Goal: Contribute content

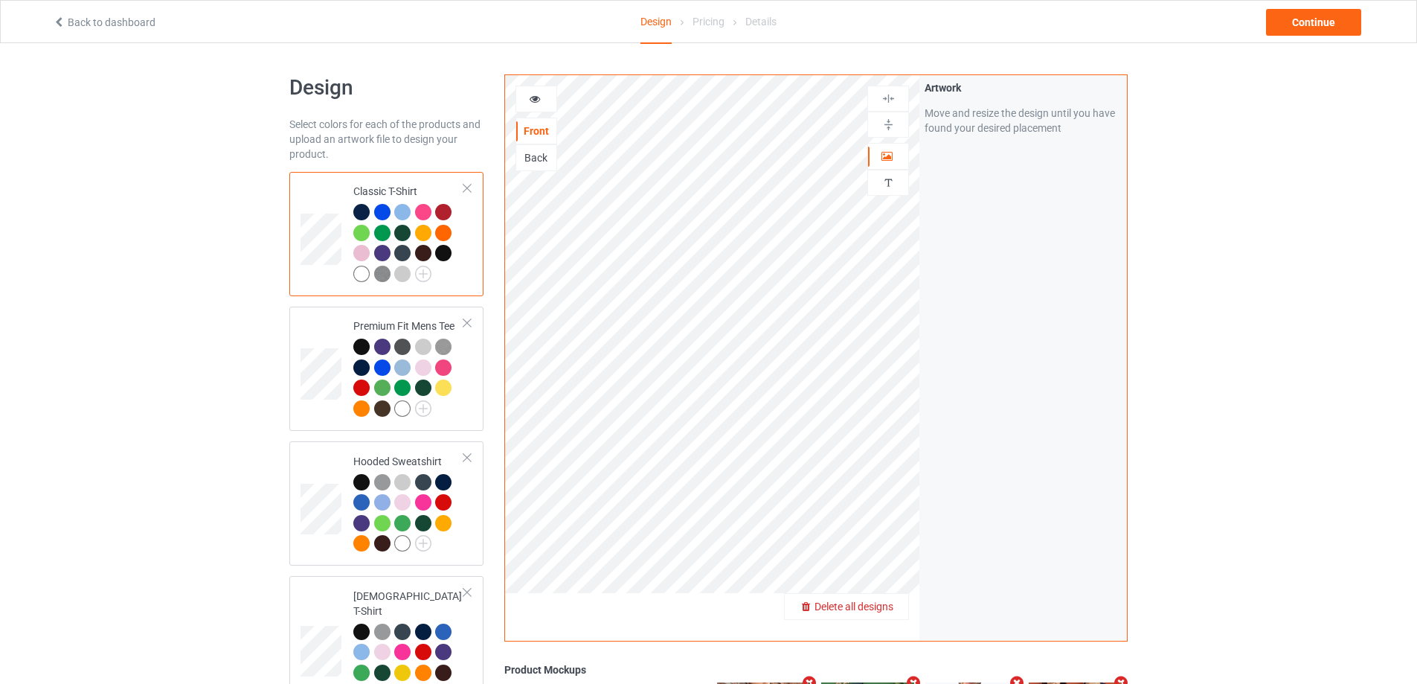
click at [891, 612] on span "Delete all designs" at bounding box center [854, 606] width 79 height 12
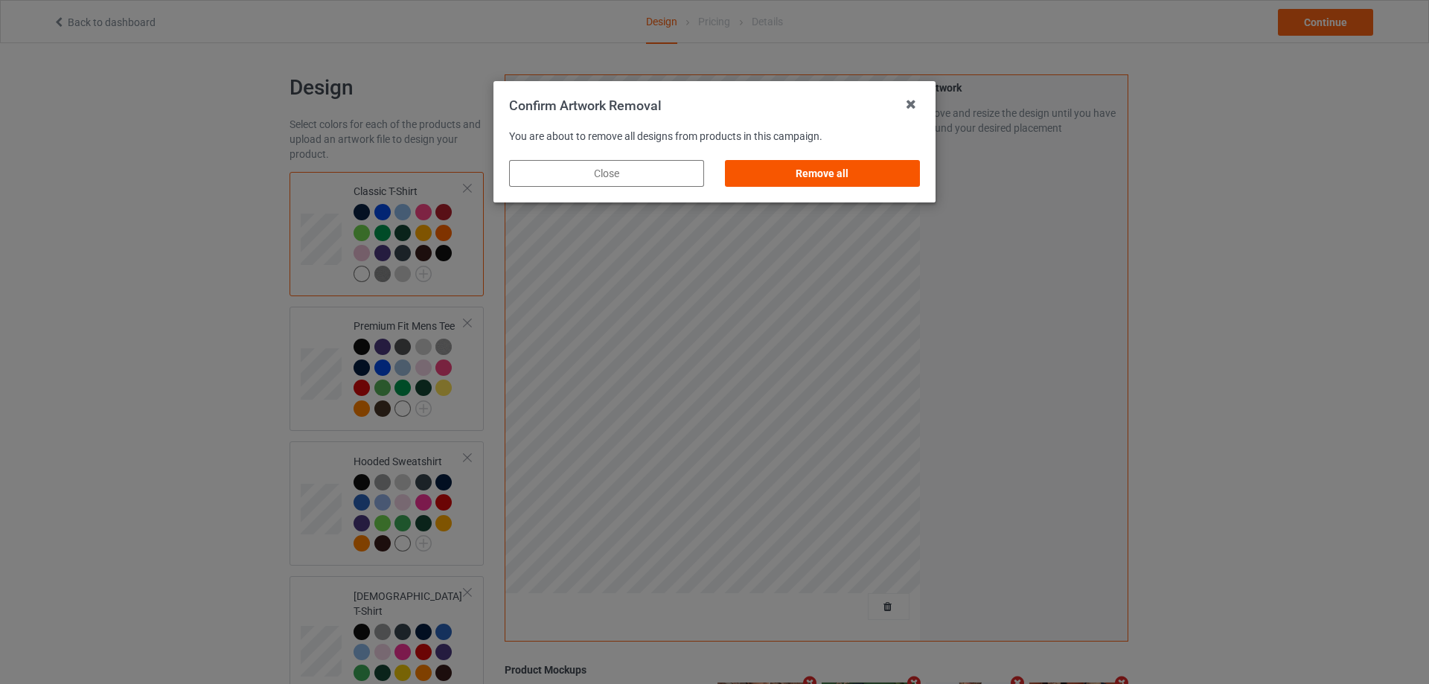
click at [904, 179] on div "Remove all" at bounding box center [822, 173] width 195 height 27
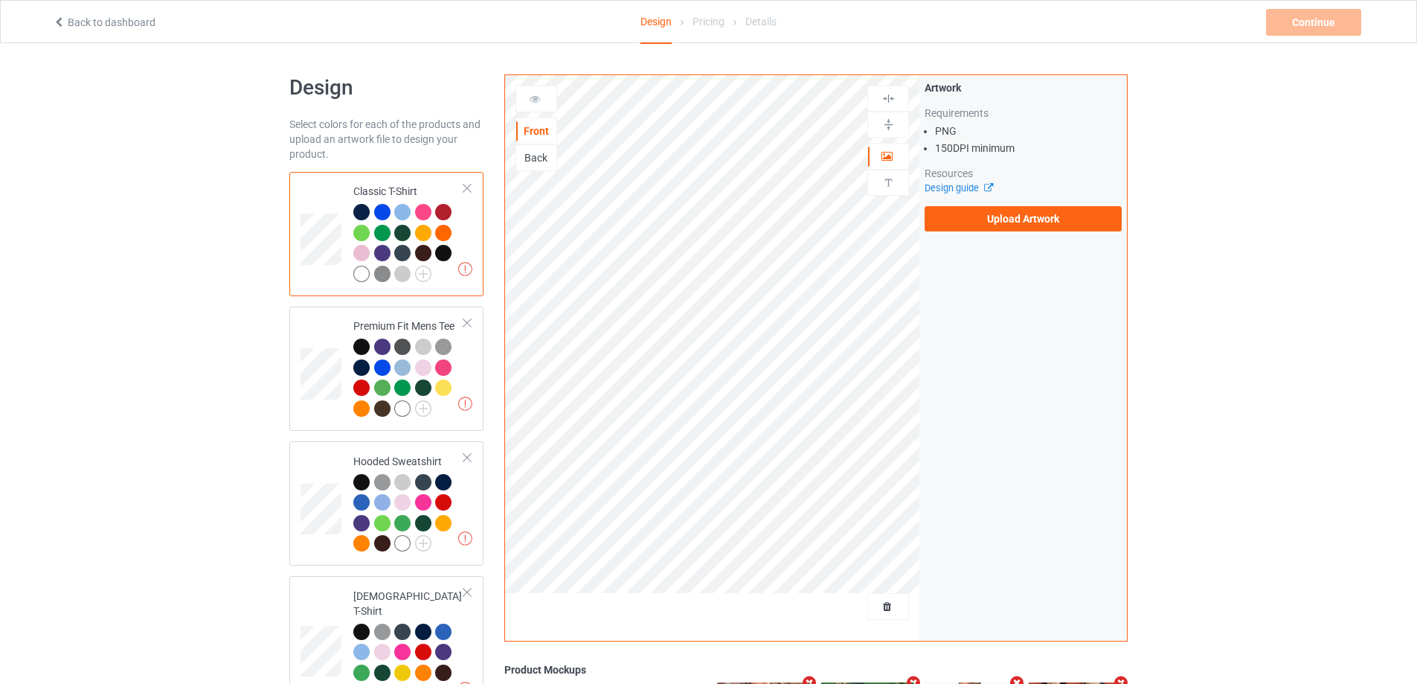
click at [1022, 205] on div "Artwork Requirements PNG 150 DPI minimum Resources Design guide Upload Artwork" at bounding box center [1023, 155] width 197 height 151
click at [1022, 220] on label "Upload Artwork" at bounding box center [1023, 218] width 197 height 25
click at [0, 0] on input "Upload Artwork" at bounding box center [0, 0] width 0 height 0
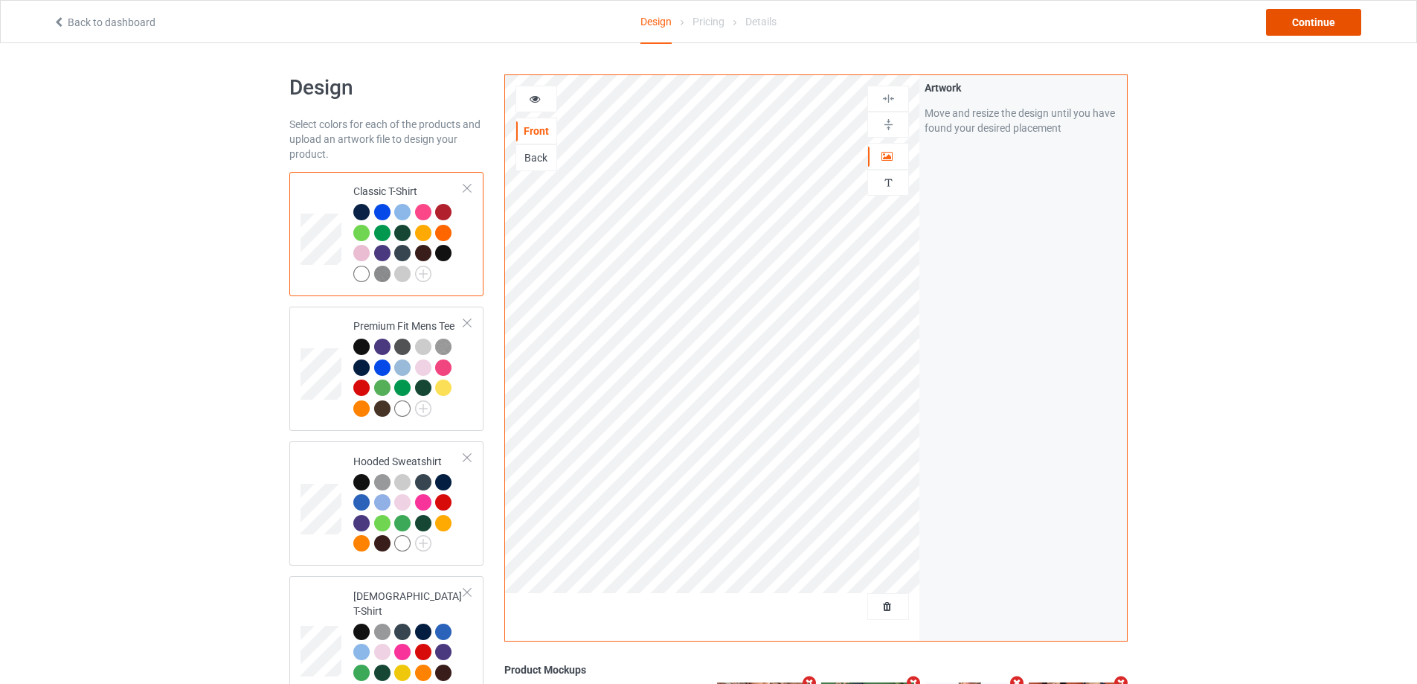
click at [1343, 22] on div "Continue" at bounding box center [1313, 22] width 95 height 27
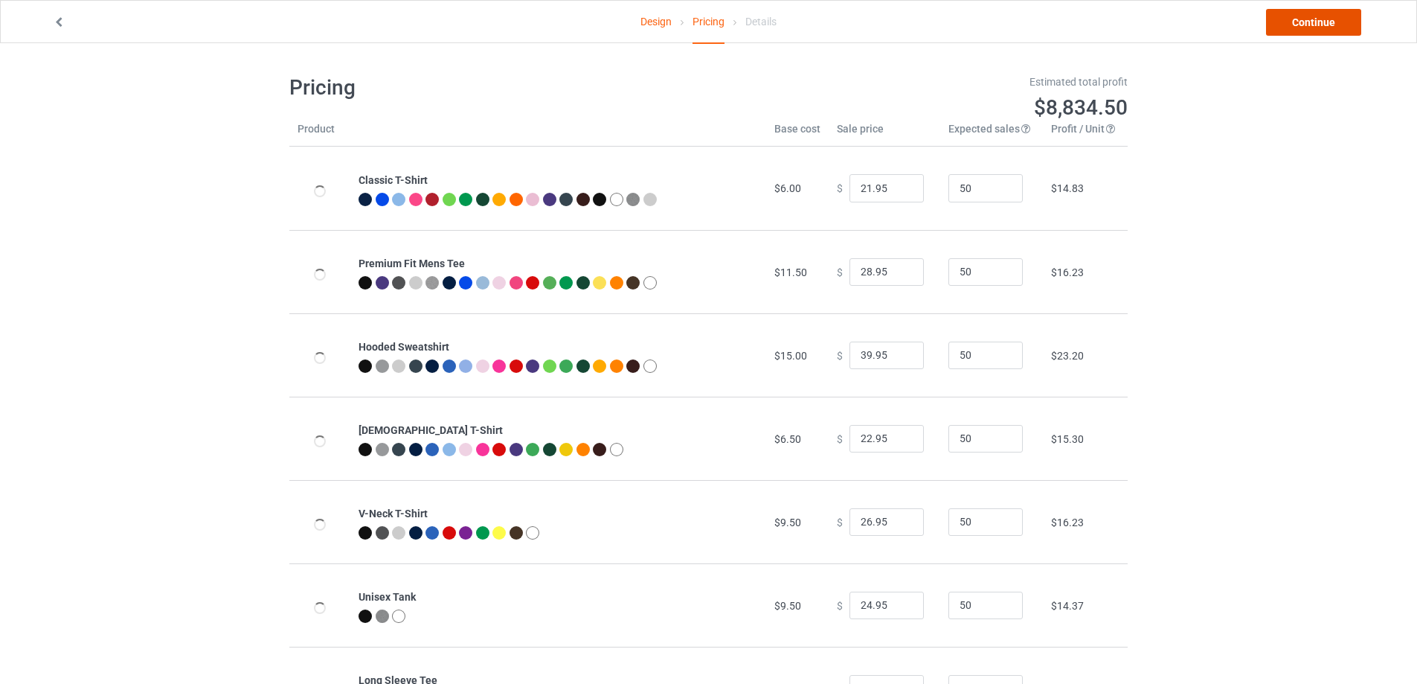
click at [1343, 22] on link "Continue" at bounding box center [1313, 22] width 95 height 27
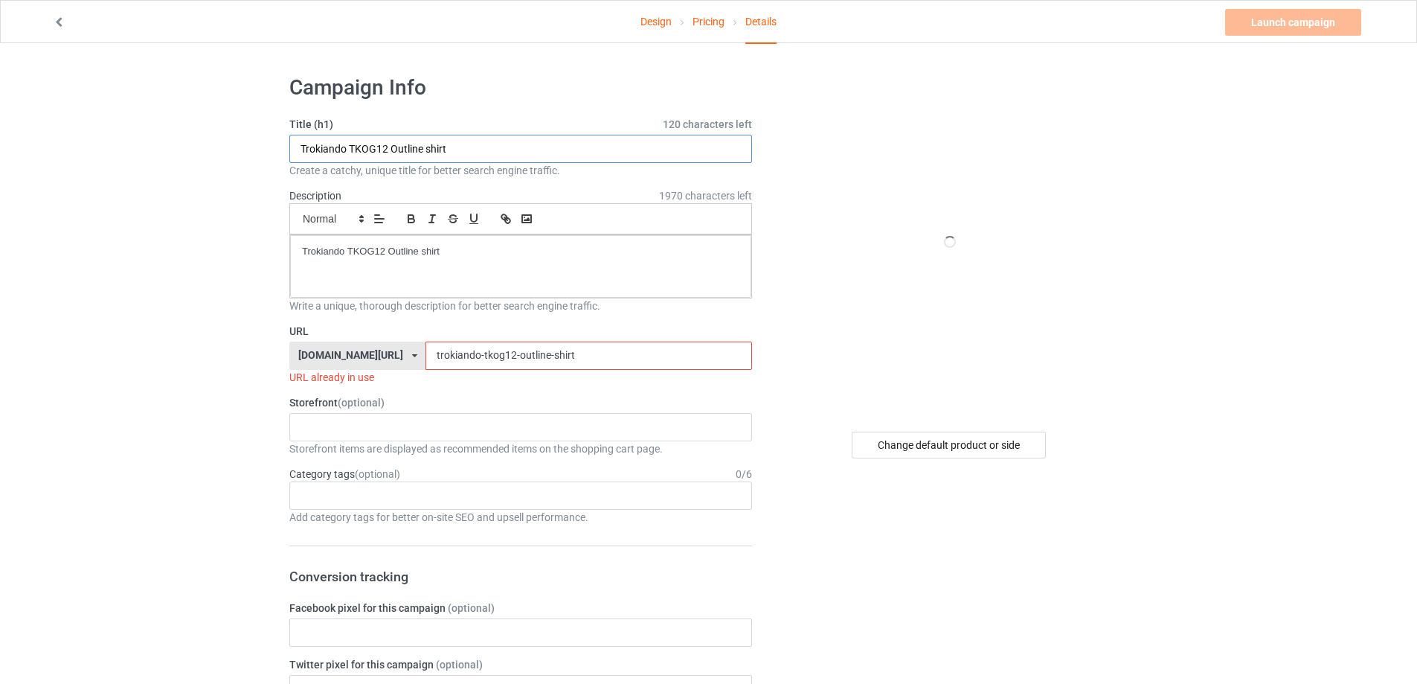
paste input "Velto Bruh [DATE] Thankful Turkey Boys S"
type input "Velto Bruh [DATE] Thankful Turkey Boys Shirt"
drag, startPoint x: 347, startPoint y: 251, endPoint x: 233, endPoint y: 251, distance: 113.8
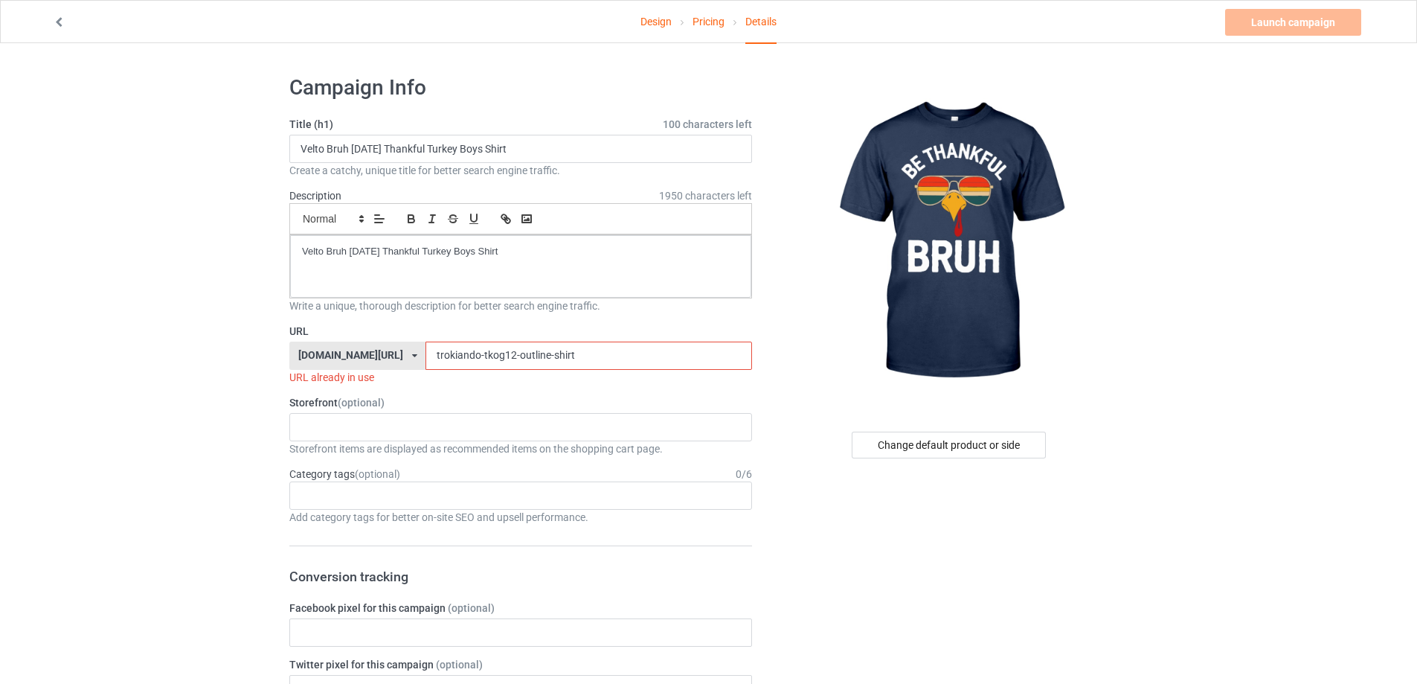
drag, startPoint x: 565, startPoint y: 345, endPoint x: 330, endPoint y: 344, distance: 235.9
click at [331, 345] on div "[DOMAIN_NAME][URL] [DOMAIN_NAME][URL] [DOMAIN_NAME][URL] 5cd2f964b197f721e1cad2…" at bounding box center [520, 356] width 463 height 28
paste input "velto-bruh-[DATE]-thankful-turkey-boys"
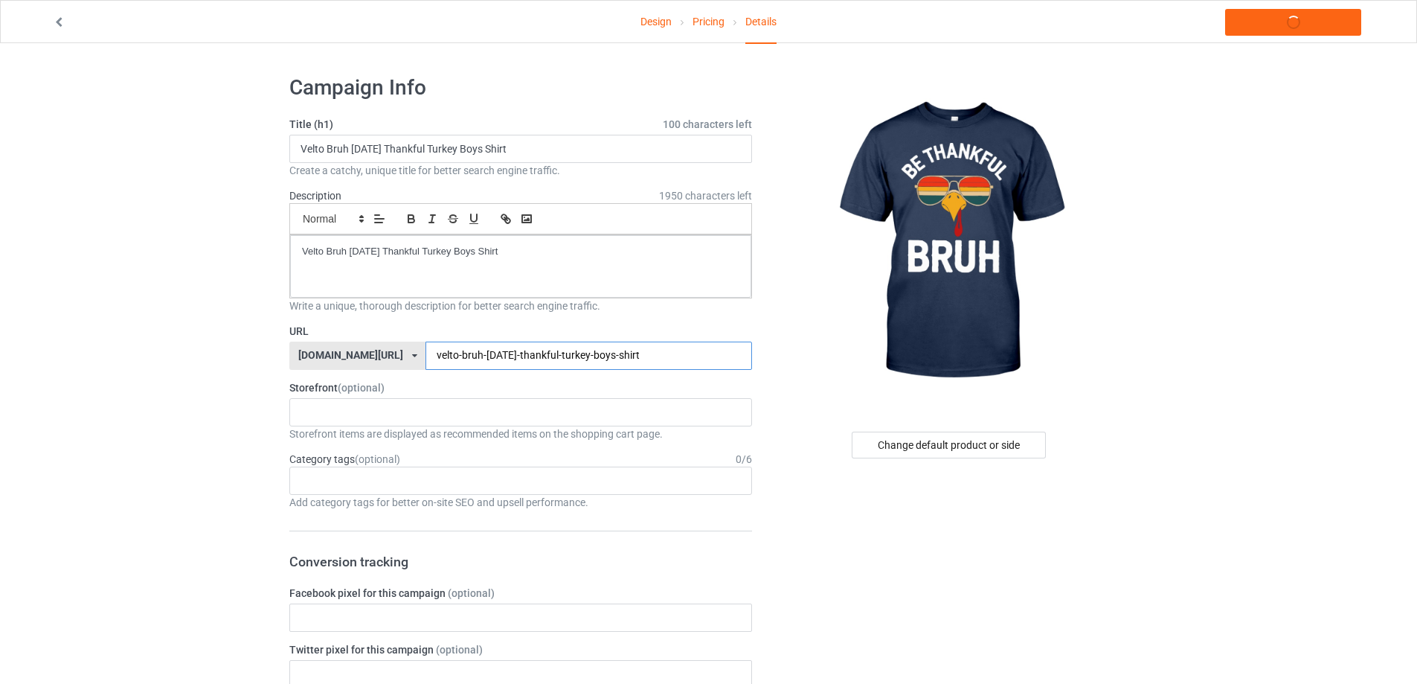
type input "velto-bruh-[DATE]-thankful-turkey-boys-shirt"
drag, startPoint x: 542, startPoint y: 254, endPoint x: 179, endPoint y: 251, distance: 363.1
copy p "Velto Bruh [DATE] Thankful Turkey Boys Shirt"
click at [1299, 1] on div "Design Pricing Details Launch campaign" at bounding box center [708, 22] width 1333 height 42
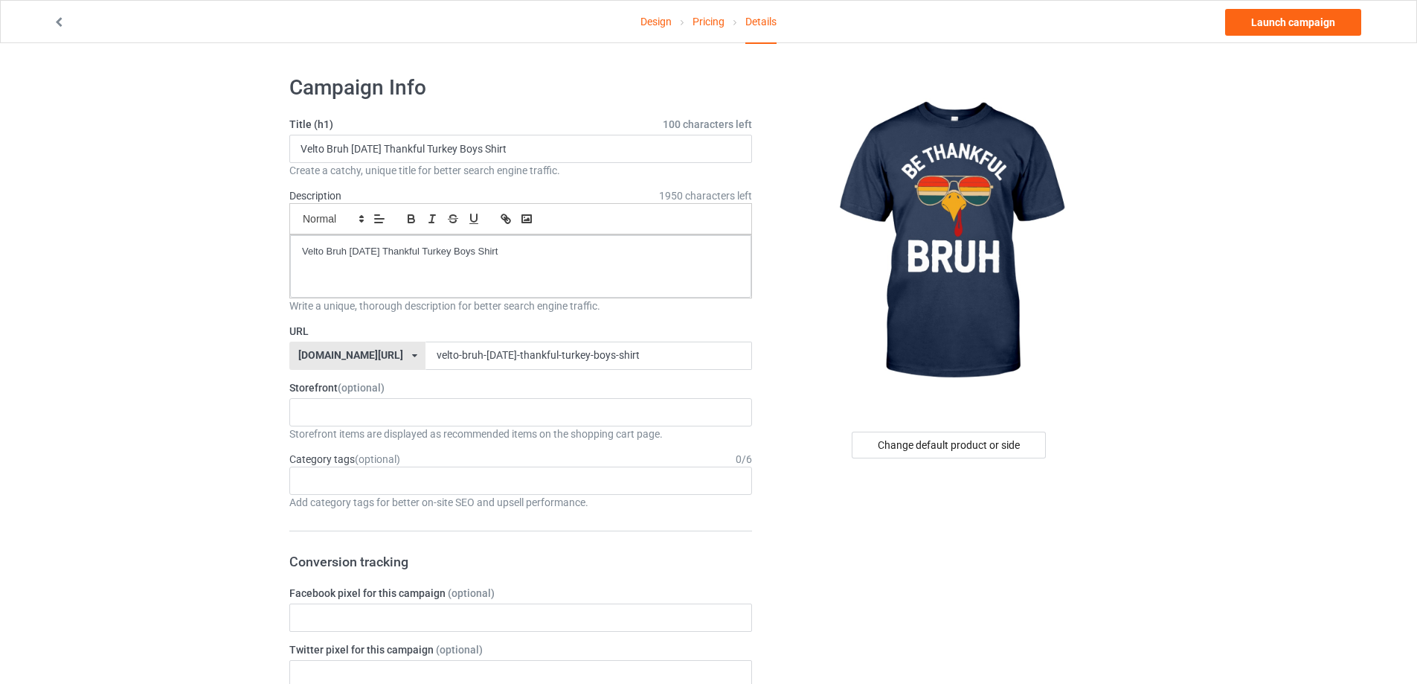
click at [1299, 6] on div "Design Pricing Details Launch campaign" at bounding box center [708, 22] width 1333 height 42
click at [1299, 13] on link "Launch campaign" at bounding box center [1293, 22] width 136 height 27
